Goal: Task Accomplishment & Management: Manage account settings

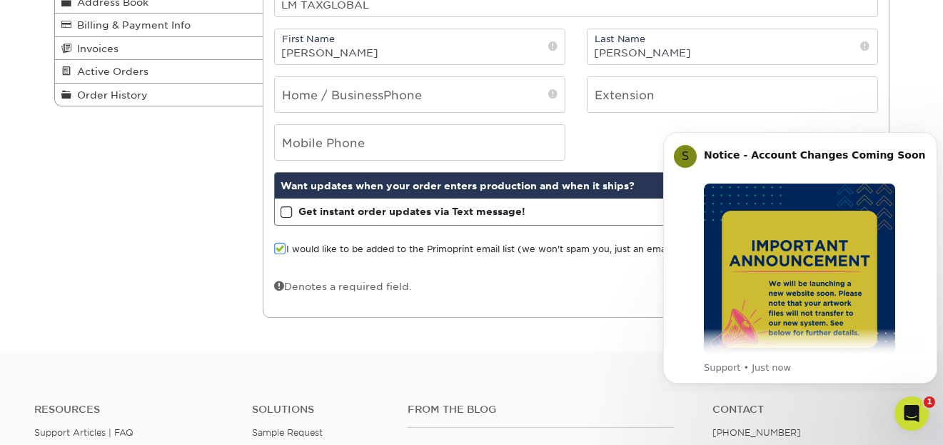
click at [290, 212] on span at bounding box center [287, 213] width 12 height 14
click at [0, 0] on input "Get instant order updates via Text message!" at bounding box center [0, 0] width 0 height 0
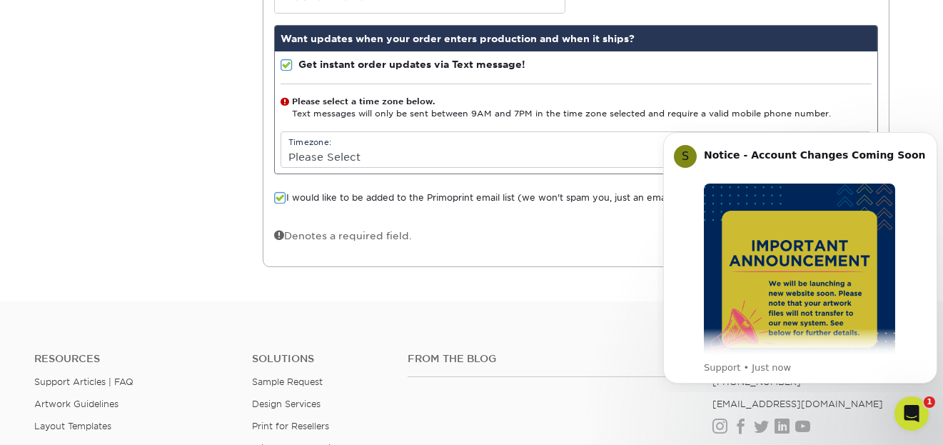
scroll to position [393, 0]
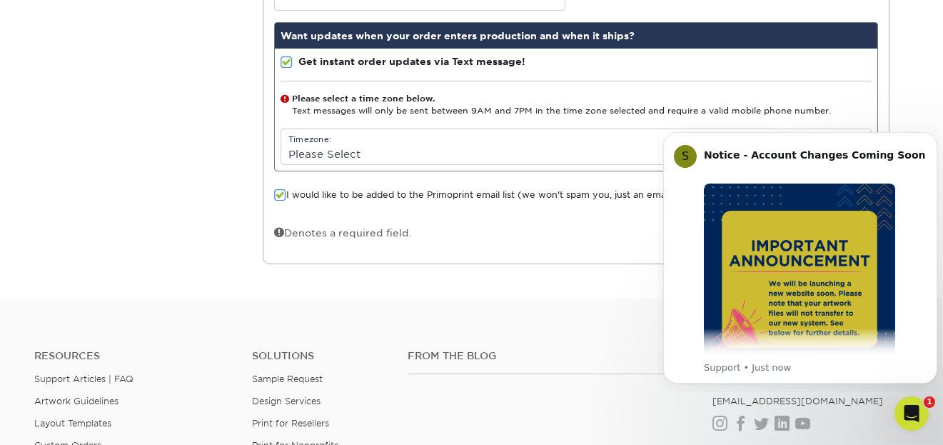
click at [282, 96] on span at bounding box center [285, 99] width 9 height 13
click at [296, 54] on label "Get instant order updates via Text message!" at bounding box center [403, 61] width 245 height 14
click at [0, 0] on input "Get instant order updates via Text message!" at bounding box center [0, 0] width 0 height 0
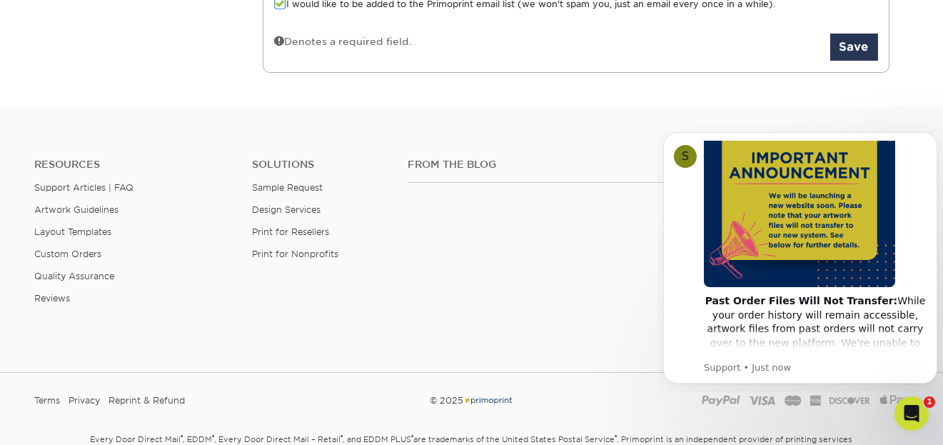
scroll to position [489, 0]
click at [863, 44] on button "Save" at bounding box center [855, 45] width 48 height 27
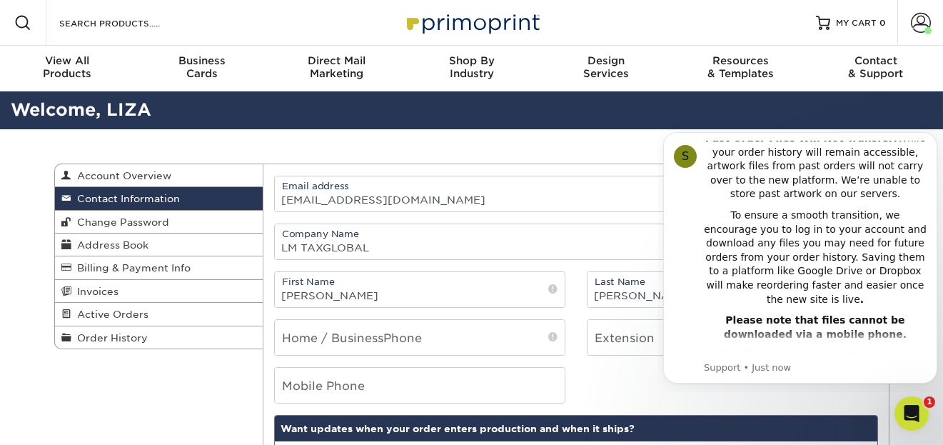
scroll to position [254, 0]
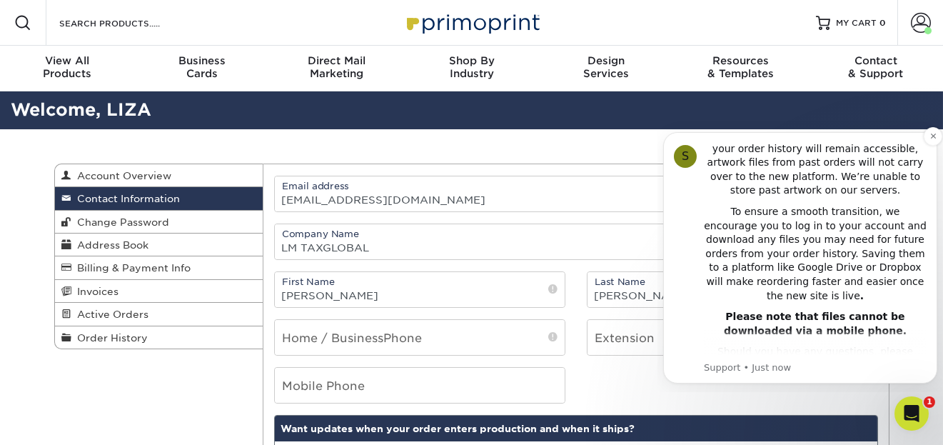
click at [766, 371] on p "Support • Just now" at bounding box center [815, 367] width 223 height 13
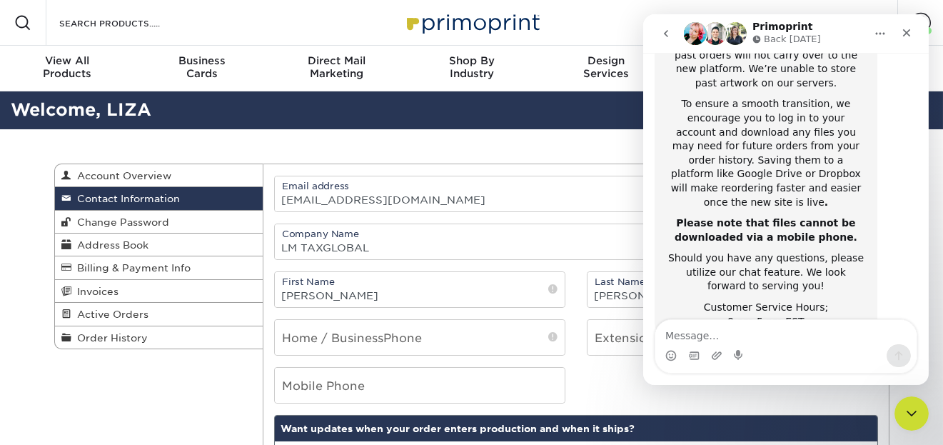
scroll to position [357, 0]
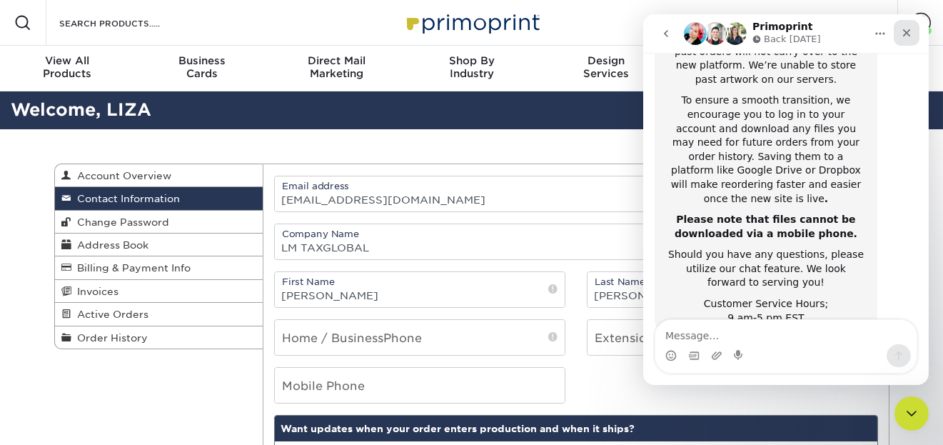
click at [903, 34] on icon "Close" at bounding box center [906, 32] width 11 height 11
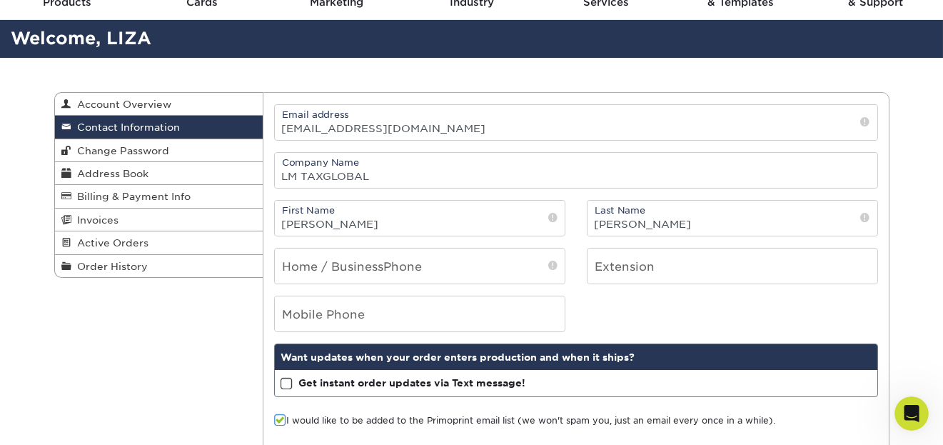
scroll to position [91, 0]
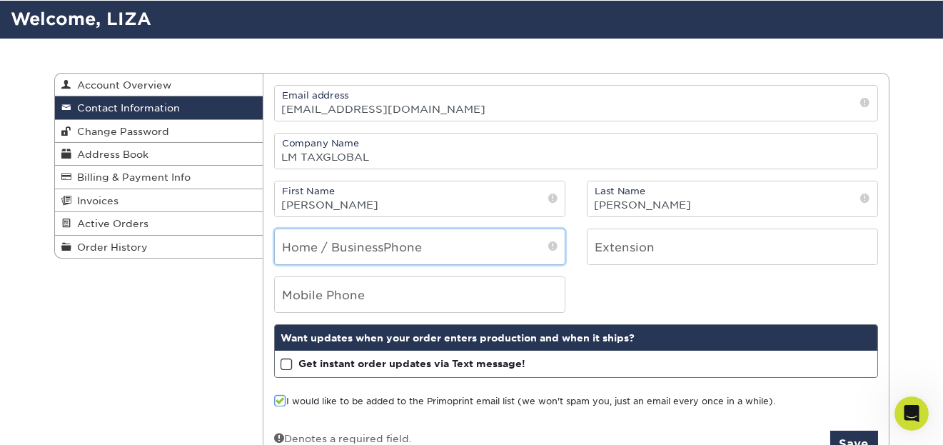
click at [359, 248] on input "tel" at bounding box center [420, 246] width 290 height 35
type input "6464640431"
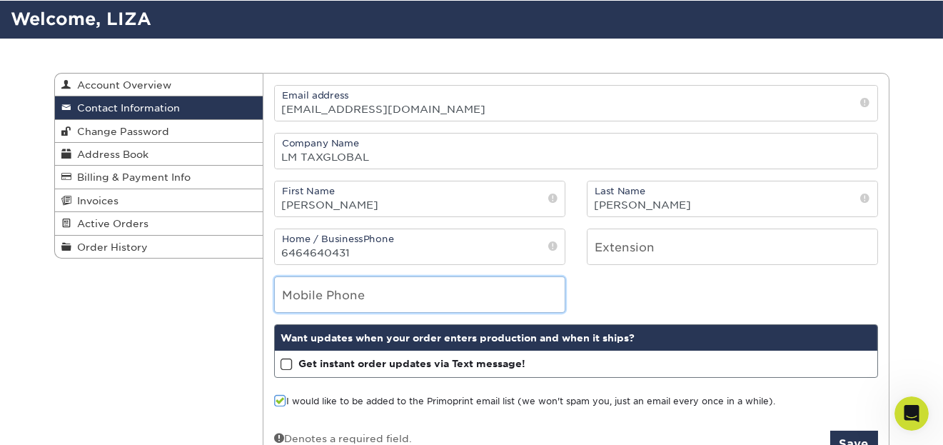
click at [329, 299] on input "tel" at bounding box center [420, 294] width 290 height 35
click at [368, 300] on input "tel" at bounding box center [420, 294] width 290 height 35
type input "6464640431"
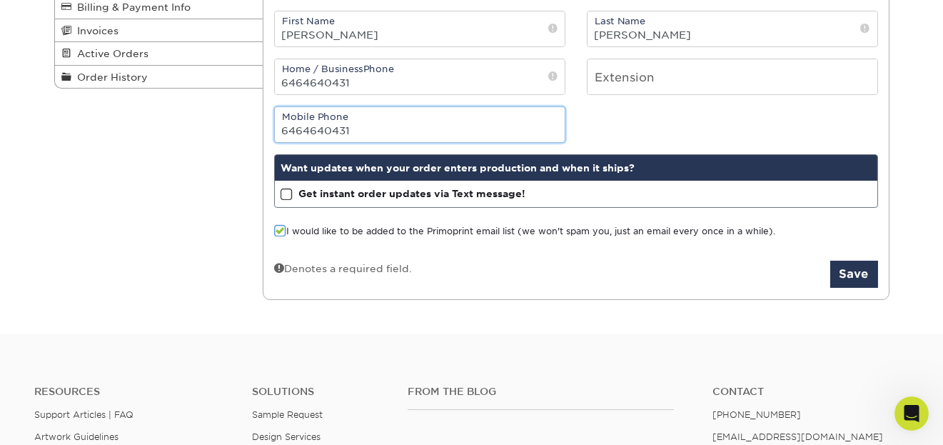
scroll to position [297, 0]
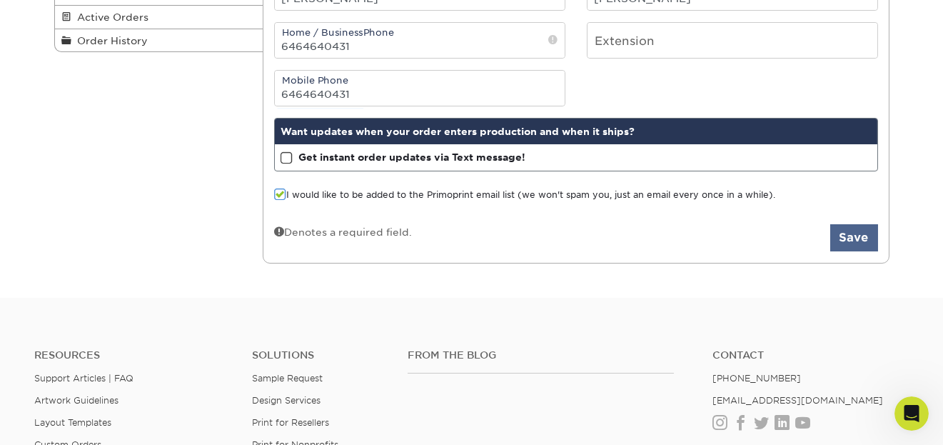
click at [860, 241] on button "Save" at bounding box center [855, 237] width 48 height 27
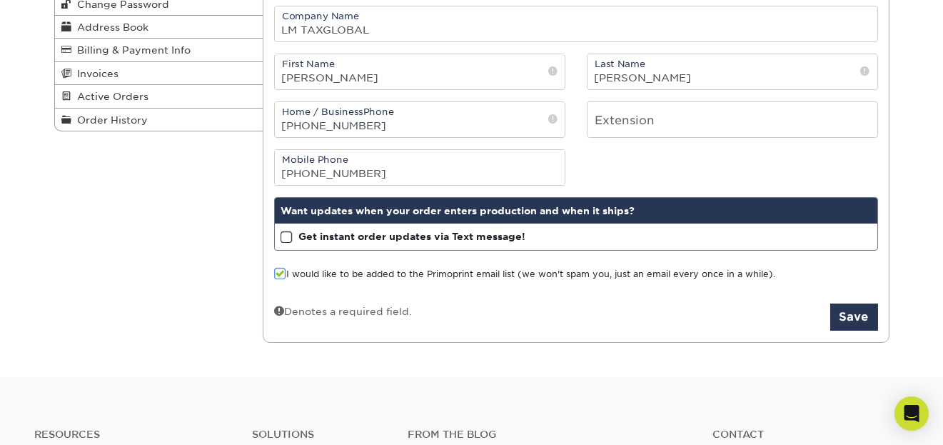
scroll to position [226, 0]
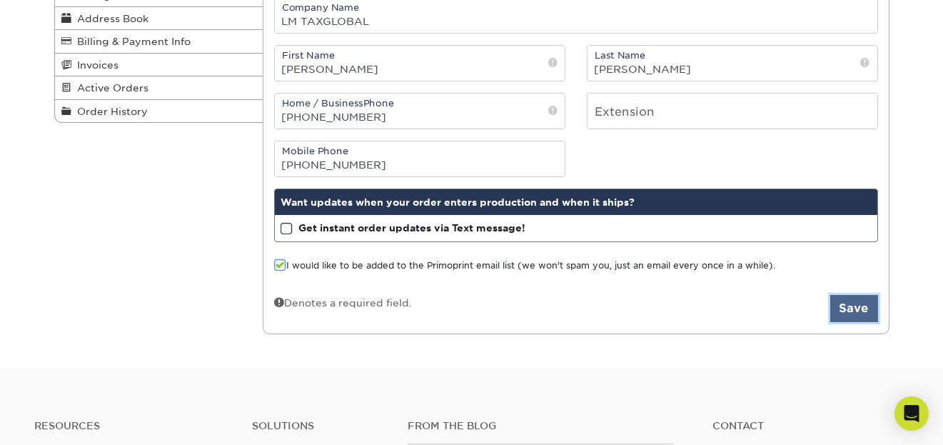
click at [857, 312] on button "Save" at bounding box center [855, 308] width 48 height 27
